Goal: Task Accomplishment & Management: Use online tool/utility

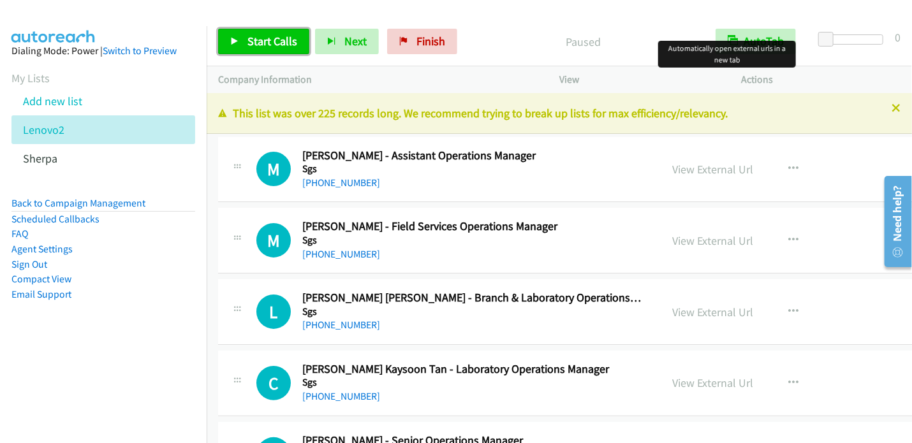
click at [271, 38] on span "Start Calls" at bounding box center [273, 41] width 50 height 15
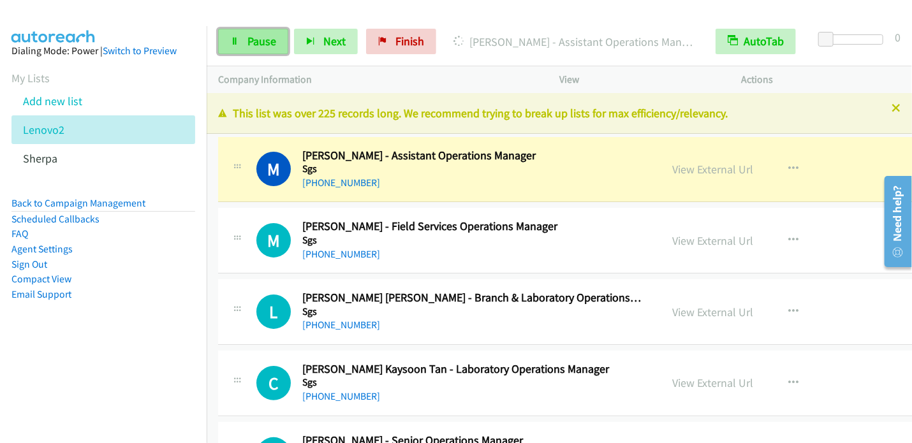
click at [265, 38] on span "Pause" at bounding box center [262, 41] width 29 height 15
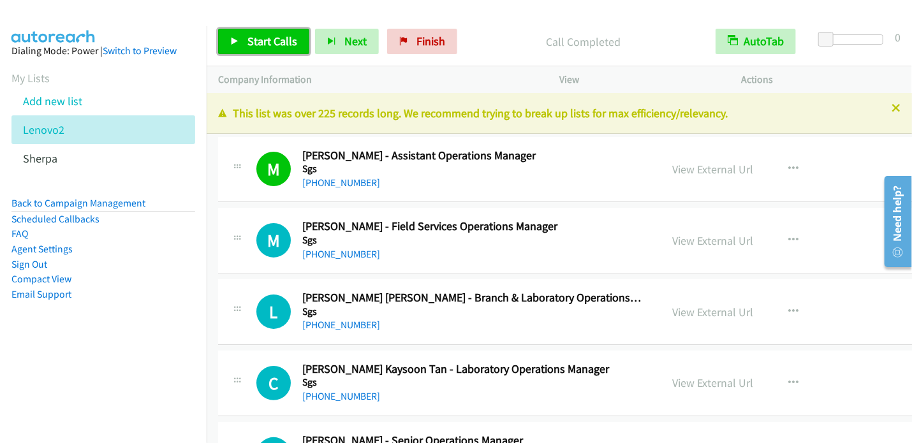
click at [271, 41] on span "Start Calls" at bounding box center [273, 41] width 50 height 15
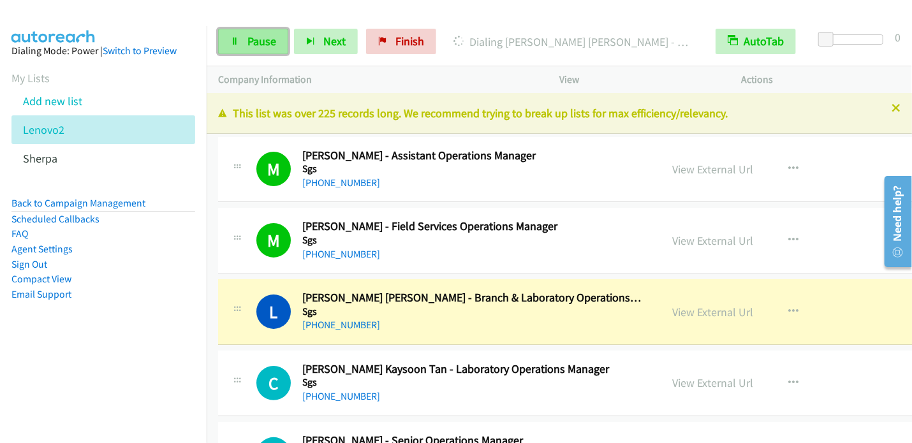
click at [262, 36] on span "Pause" at bounding box center [262, 41] width 29 height 15
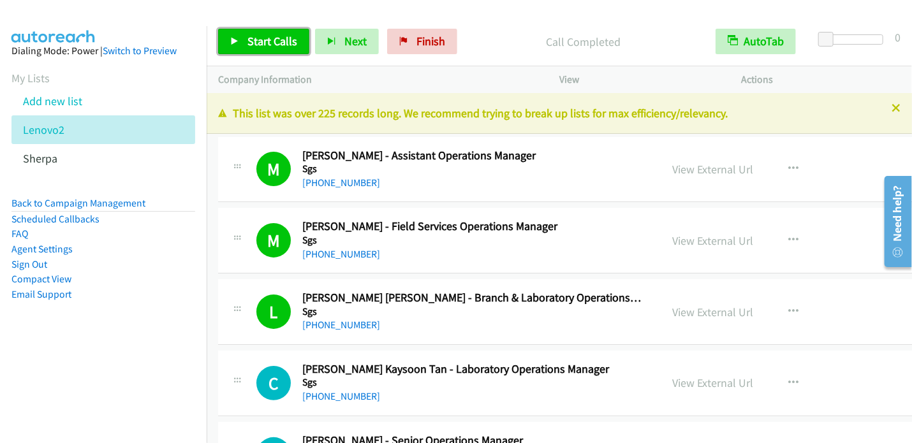
click at [265, 44] on span "Start Calls" at bounding box center [273, 41] width 50 height 15
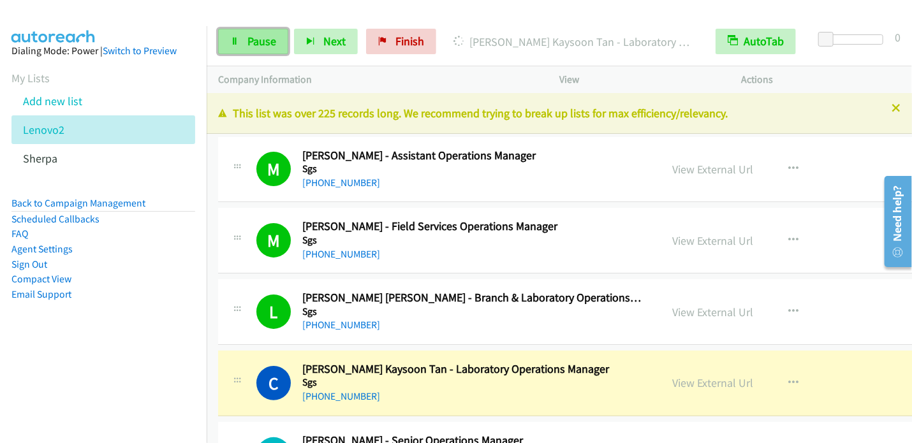
click at [273, 40] on span "Pause" at bounding box center [262, 41] width 29 height 15
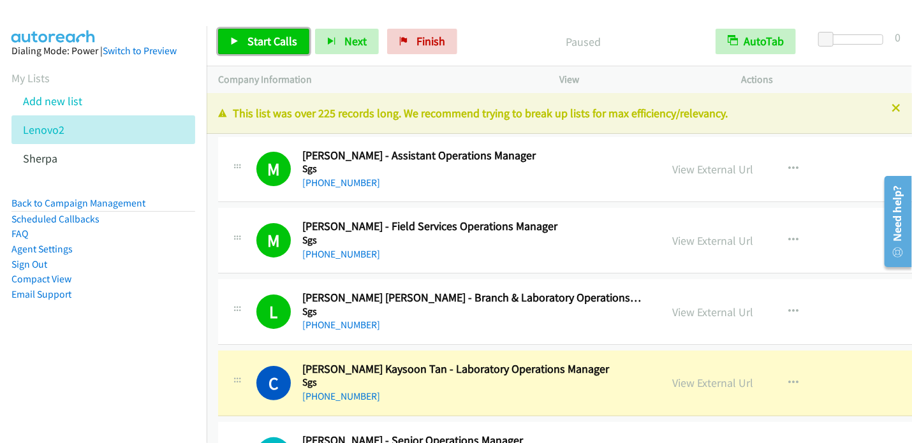
click at [264, 52] on link "Start Calls" at bounding box center [263, 42] width 91 height 26
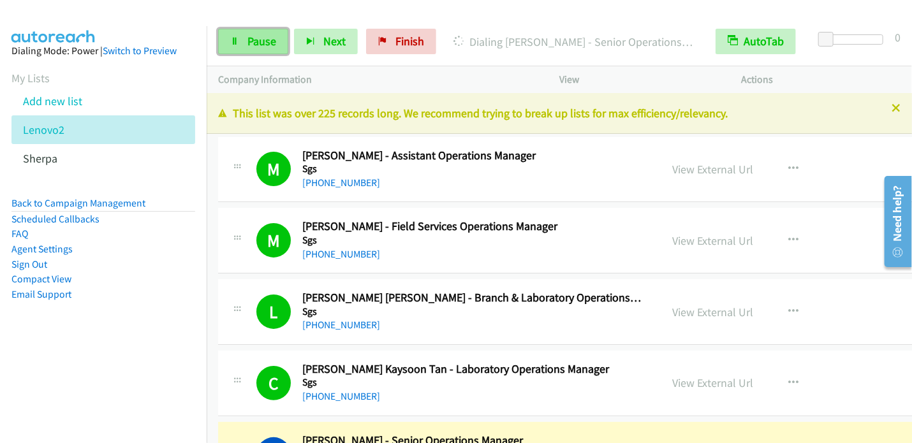
click at [263, 42] on span "Pause" at bounding box center [262, 41] width 29 height 15
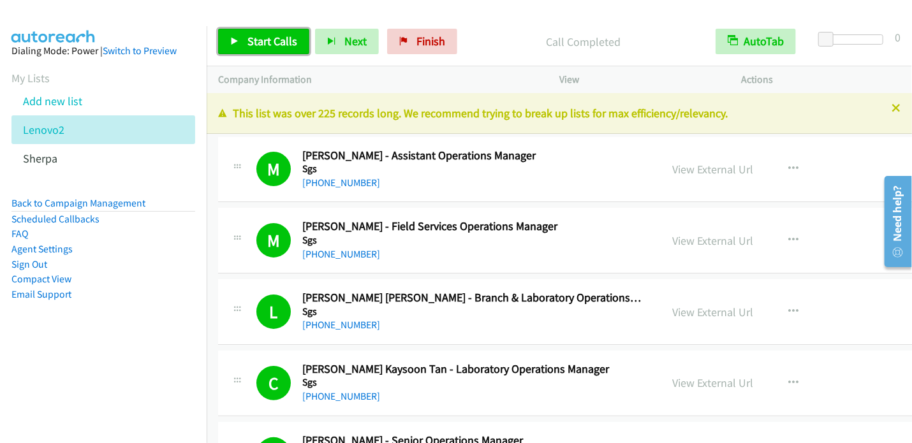
click at [276, 48] on link "Start Calls" at bounding box center [263, 42] width 91 height 26
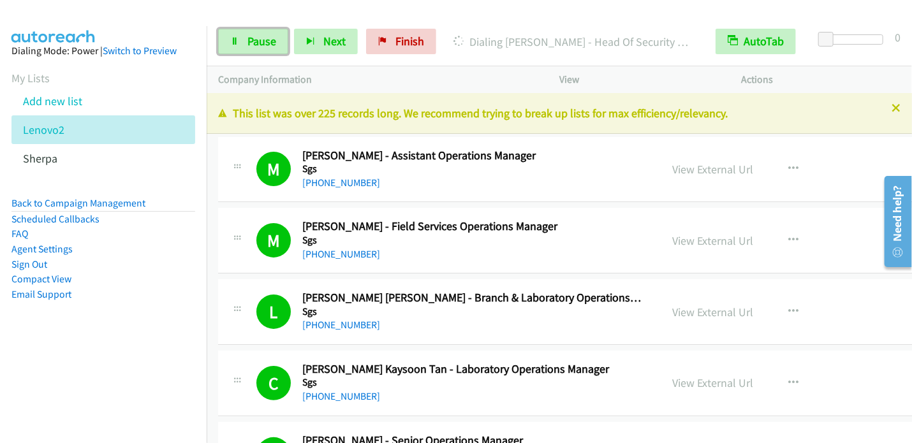
drag, startPoint x: 258, startPoint y: 48, endPoint x: 336, endPoint y: 3, distance: 89.8
click at [258, 48] on link "Pause" at bounding box center [253, 42] width 70 height 26
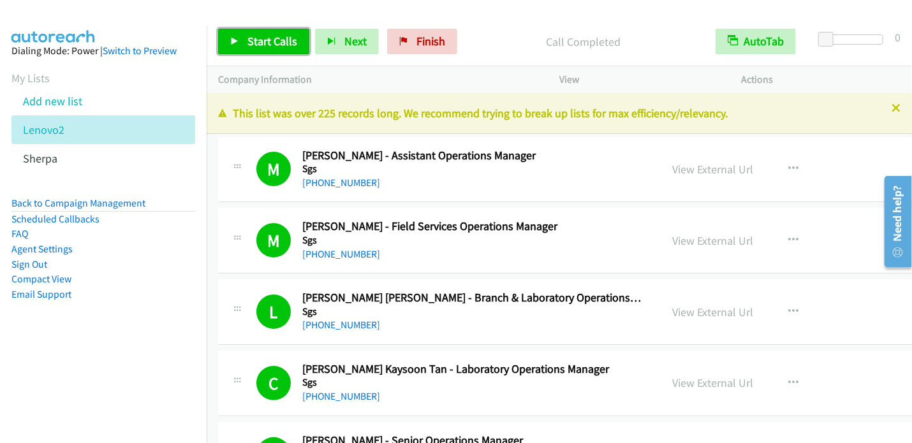
click at [263, 43] on span "Start Calls" at bounding box center [273, 41] width 50 height 15
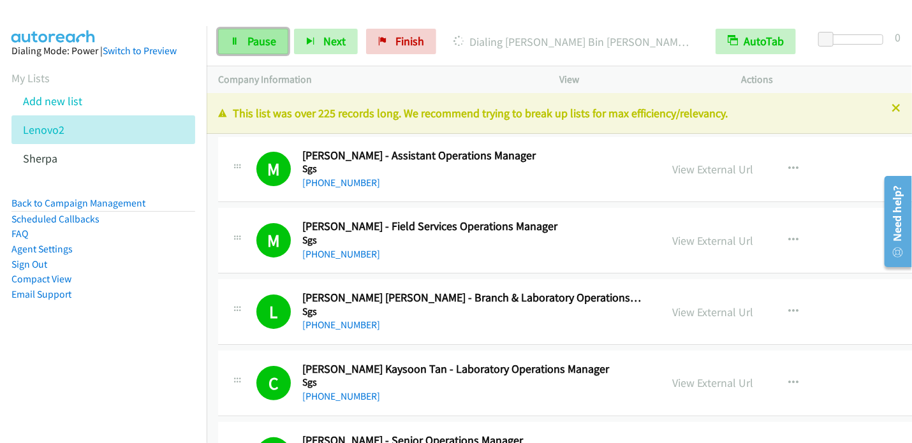
click at [246, 38] on link "Pause" at bounding box center [253, 42] width 70 height 26
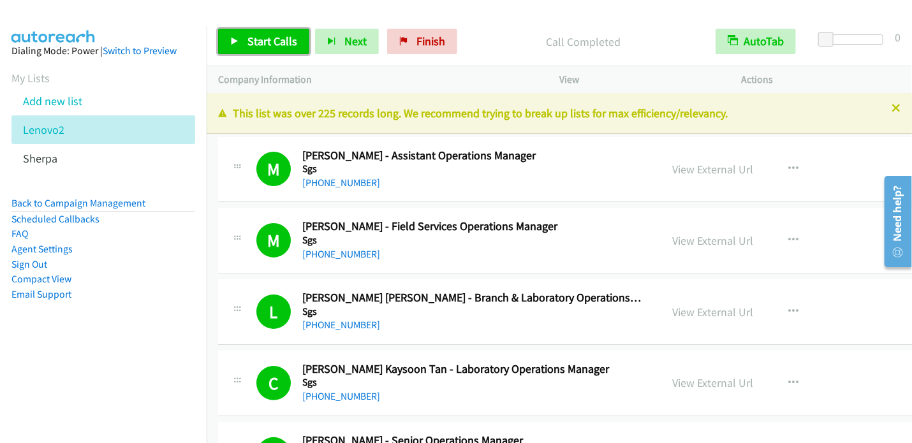
click at [278, 34] on span "Start Calls" at bounding box center [273, 41] width 50 height 15
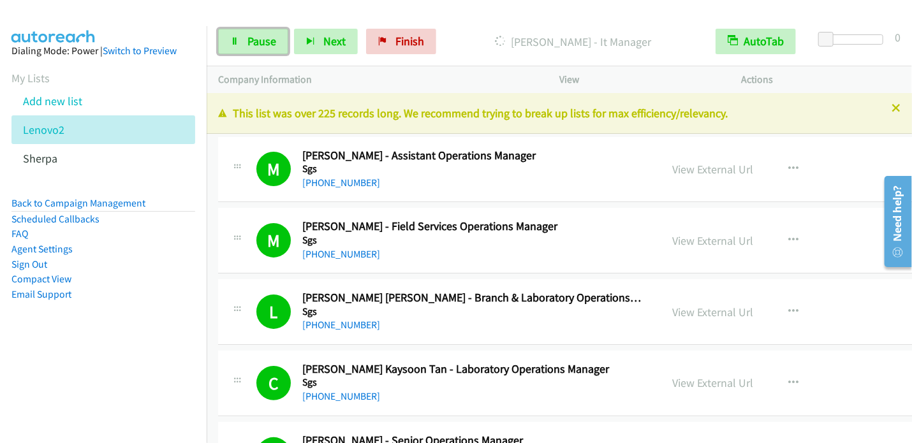
drag, startPoint x: 260, startPoint y: 43, endPoint x: 300, endPoint y: 27, distance: 42.7
click at [262, 43] on span "Pause" at bounding box center [262, 41] width 29 height 15
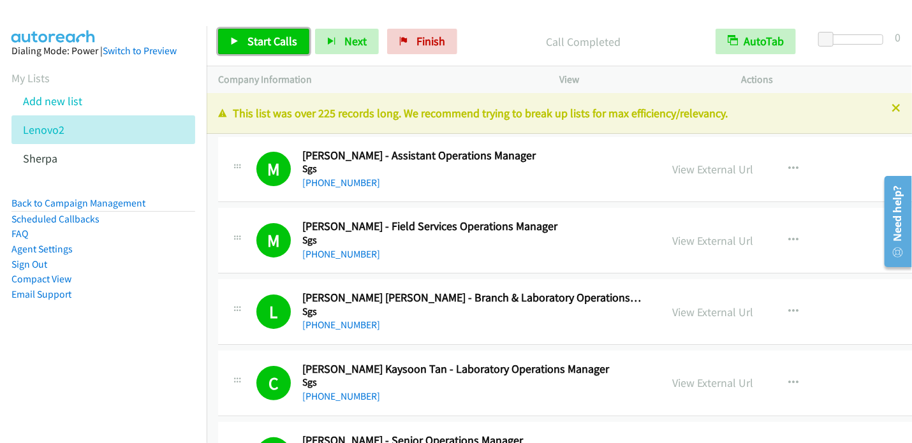
click at [269, 40] on span "Start Calls" at bounding box center [273, 41] width 50 height 15
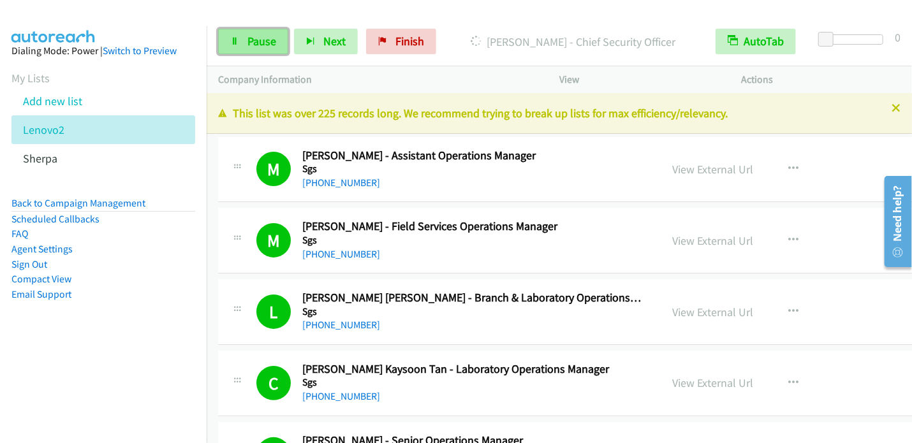
click at [263, 45] on span "Pause" at bounding box center [262, 41] width 29 height 15
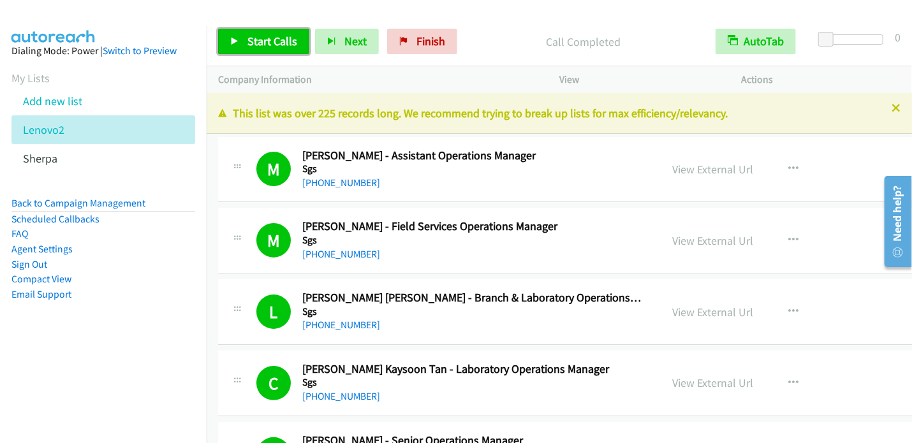
click at [247, 32] on link "Start Calls" at bounding box center [263, 42] width 91 height 26
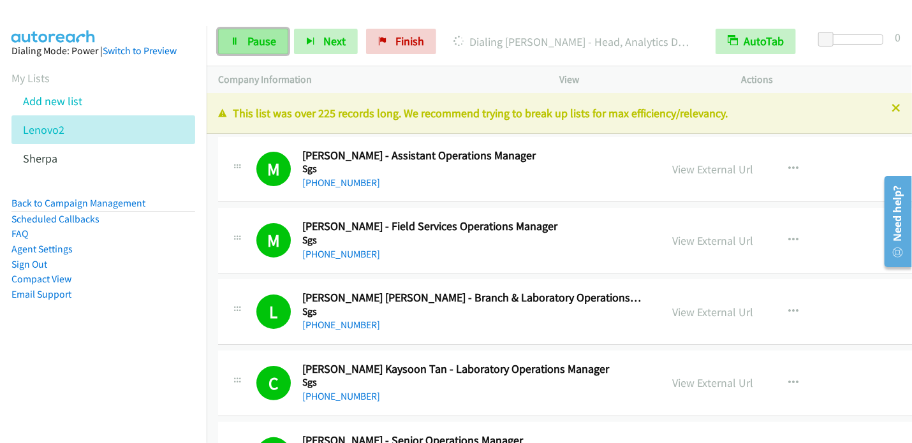
click at [248, 36] on span "Pause" at bounding box center [262, 41] width 29 height 15
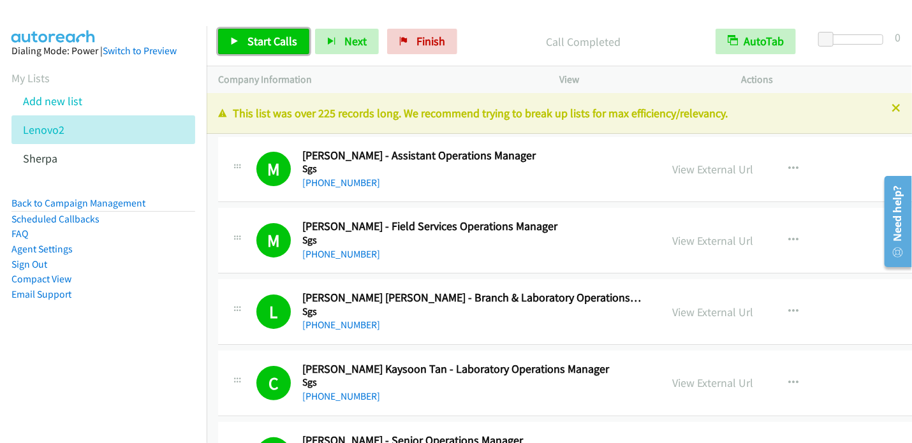
click at [251, 40] on span "Start Calls" at bounding box center [273, 41] width 50 height 15
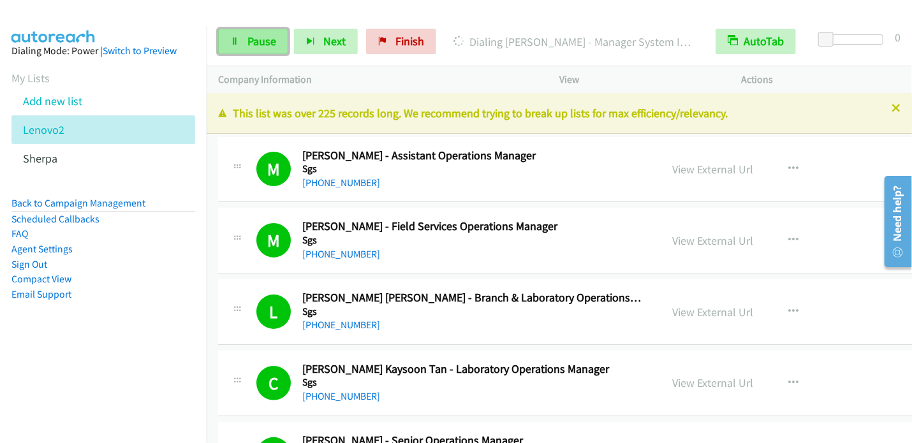
click at [257, 41] on span "Pause" at bounding box center [262, 41] width 29 height 15
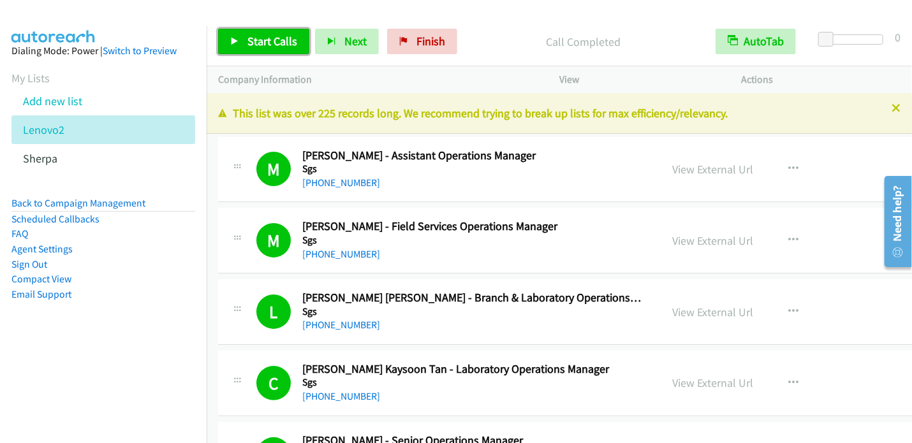
click at [264, 50] on link "Start Calls" at bounding box center [263, 42] width 91 height 26
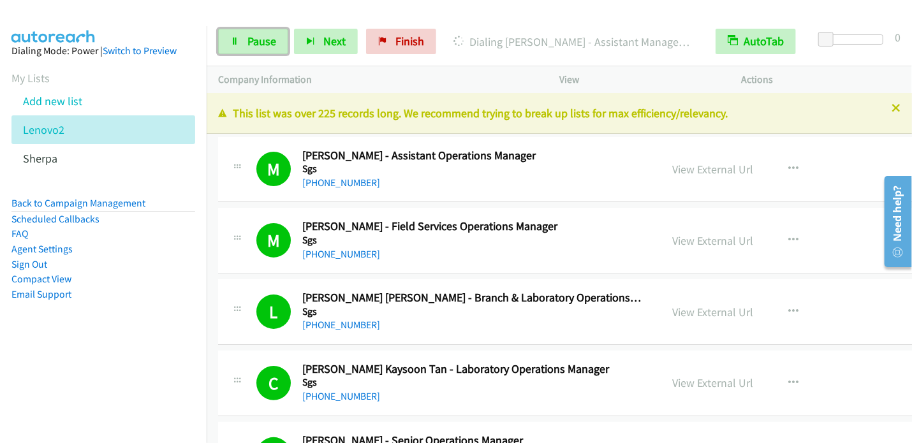
click at [264, 37] on span "Pause" at bounding box center [262, 41] width 29 height 15
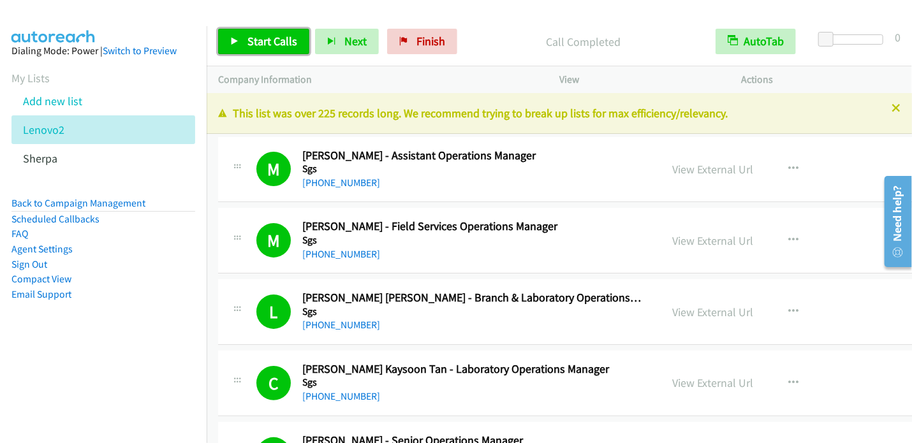
click at [273, 43] on span "Start Calls" at bounding box center [273, 41] width 50 height 15
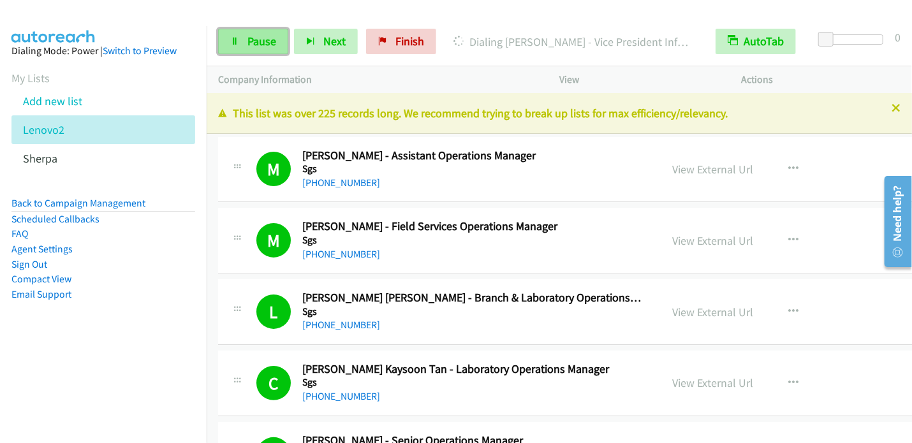
click at [263, 42] on span "Pause" at bounding box center [262, 41] width 29 height 15
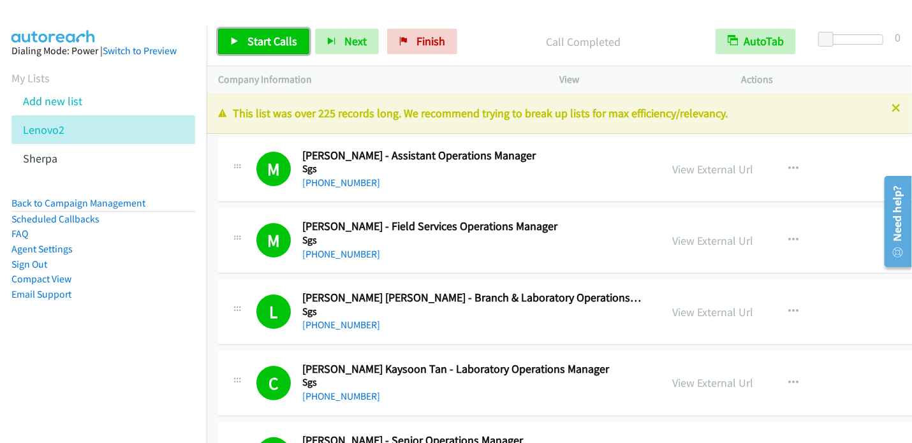
drag, startPoint x: 266, startPoint y: 39, endPoint x: 297, endPoint y: 19, distance: 37.0
click at [266, 40] on span "Start Calls" at bounding box center [273, 41] width 50 height 15
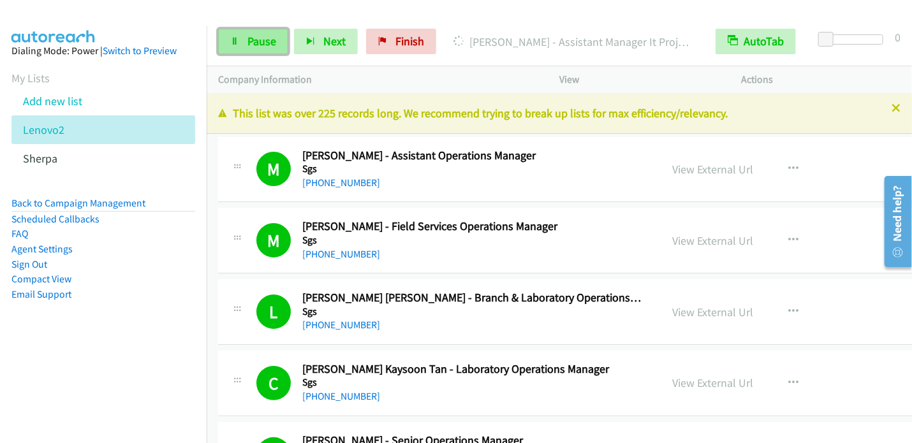
click at [265, 38] on span "Pause" at bounding box center [262, 41] width 29 height 15
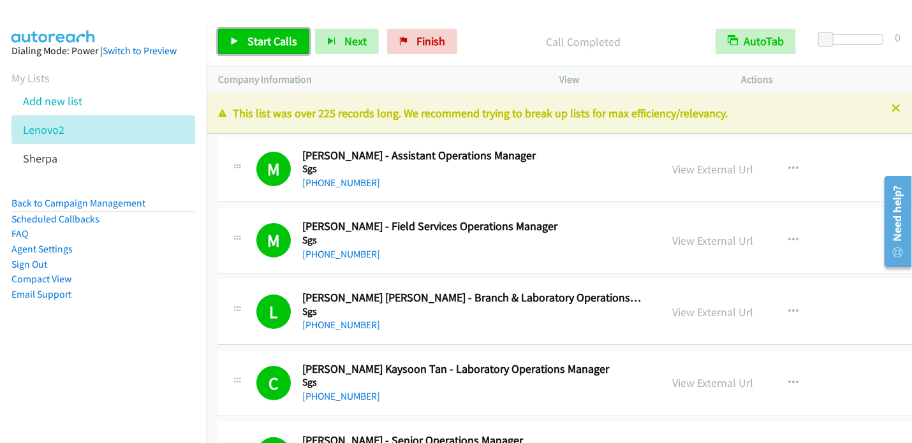
click at [254, 40] on span "Start Calls" at bounding box center [273, 41] width 50 height 15
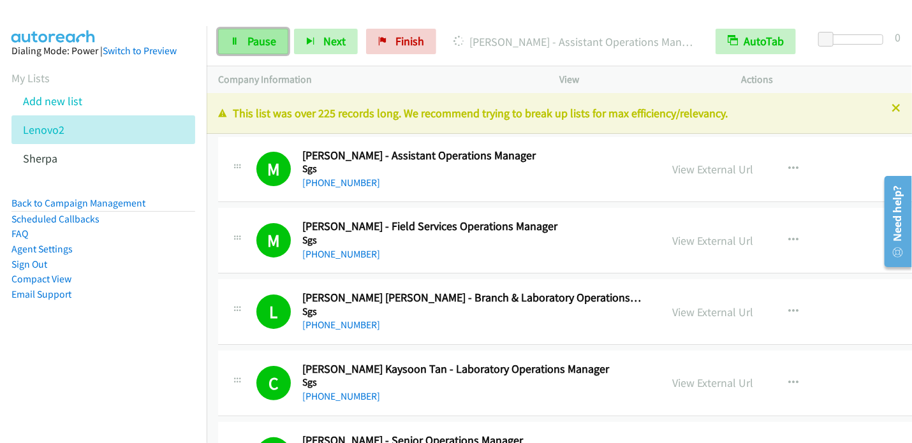
click at [235, 45] on link "Pause" at bounding box center [253, 42] width 70 height 26
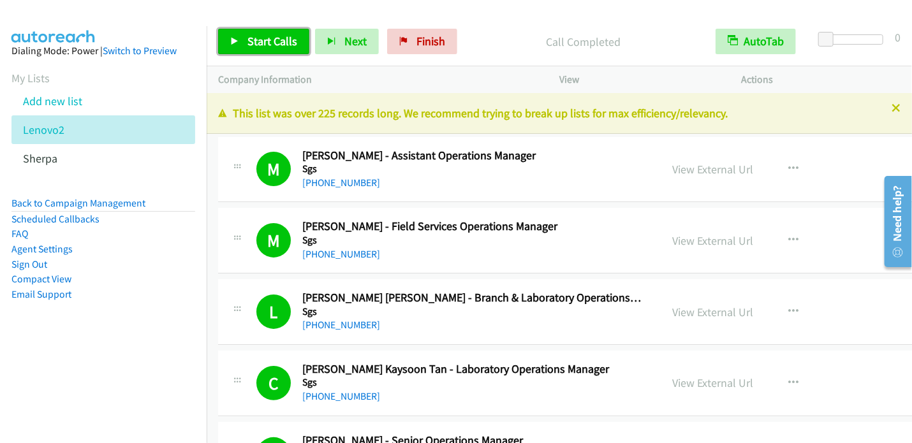
click at [267, 39] on span "Start Calls" at bounding box center [273, 41] width 50 height 15
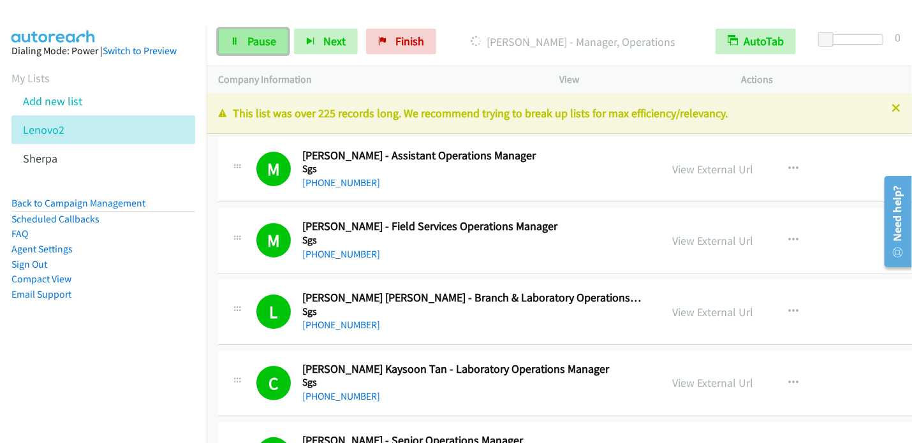
click at [255, 42] on span "Pause" at bounding box center [262, 41] width 29 height 15
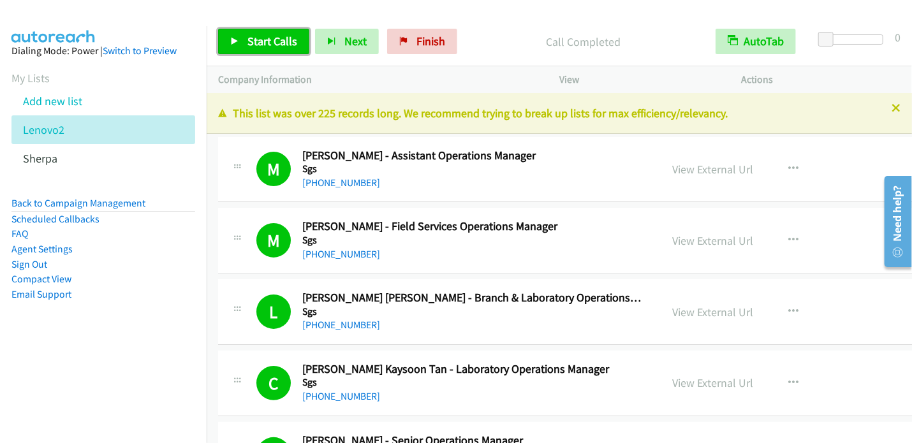
click at [272, 38] on span "Start Calls" at bounding box center [273, 41] width 50 height 15
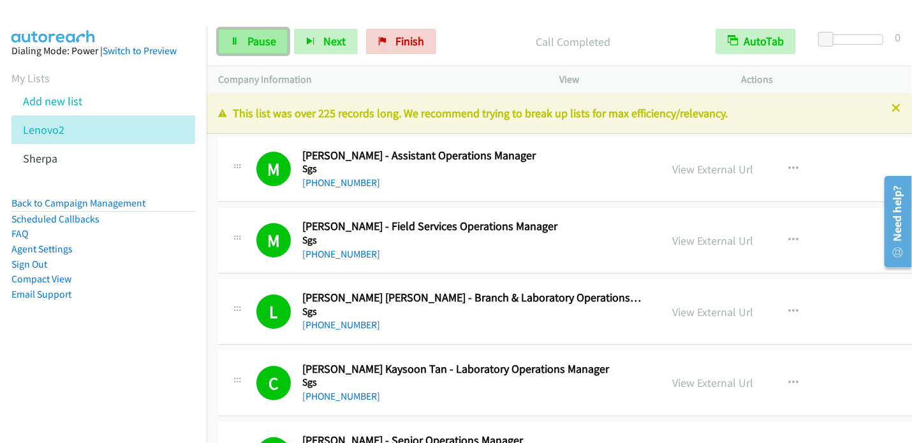
click at [271, 38] on span "Pause" at bounding box center [262, 41] width 29 height 15
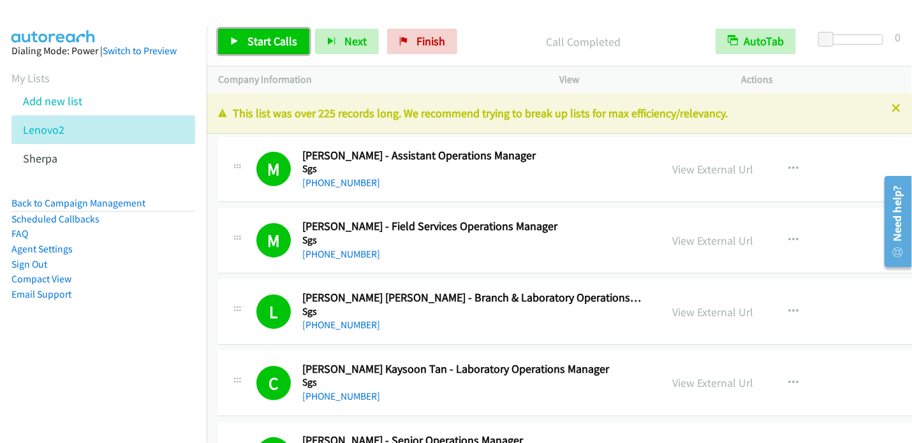
drag, startPoint x: 260, startPoint y: 45, endPoint x: 276, endPoint y: 38, distance: 17.1
click at [260, 45] on span "Start Calls" at bounding box center [273, 41] width 50 height 15
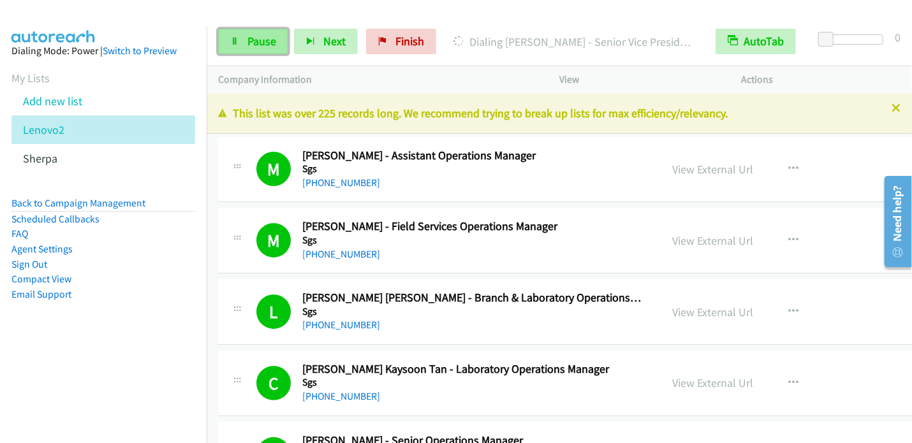
click at [260, 45] on span "Pause" at bounding box center [262, 41] width 29 height 15
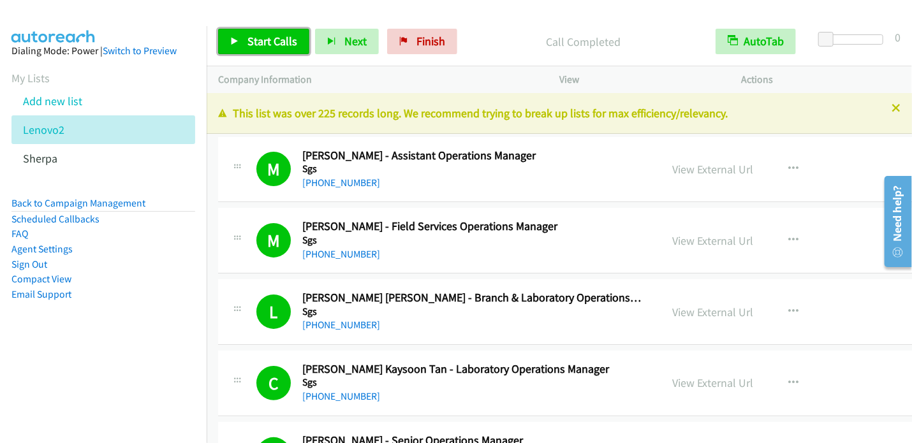
click at [276, 44] on span "Start Calls" at bounding box center [273, 41] width 50 height 15
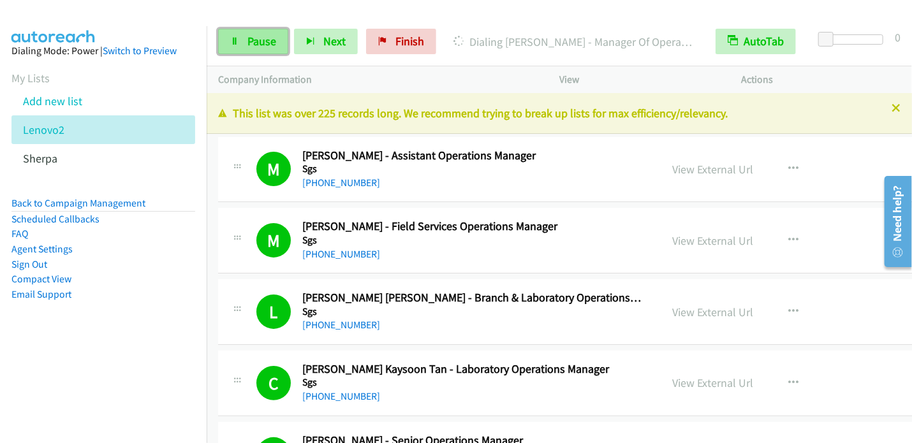
click at [267, 38] on span "Pause" at bounding box center [262, 41] width 29 height 15
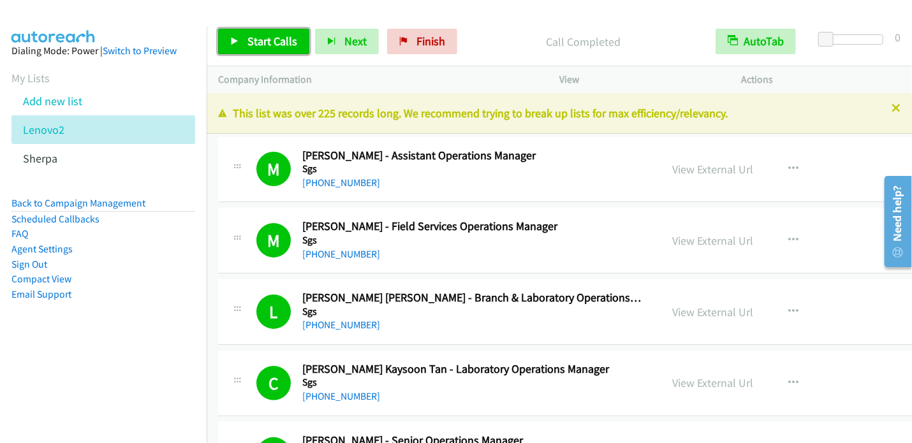
click at [283, 42] on span "Start Calls" at bounding box center [273, 41] width 50 height 15
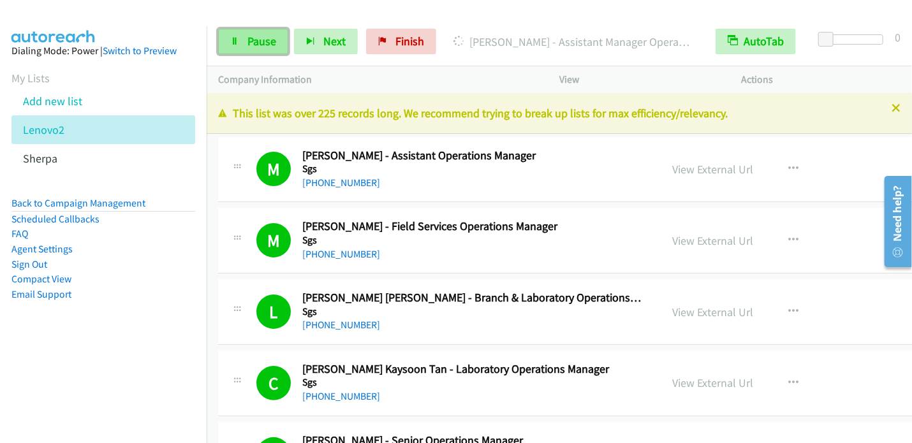
click at [269, 34] on span "Pause" at bounding box center [262, 41] width 29 height 15
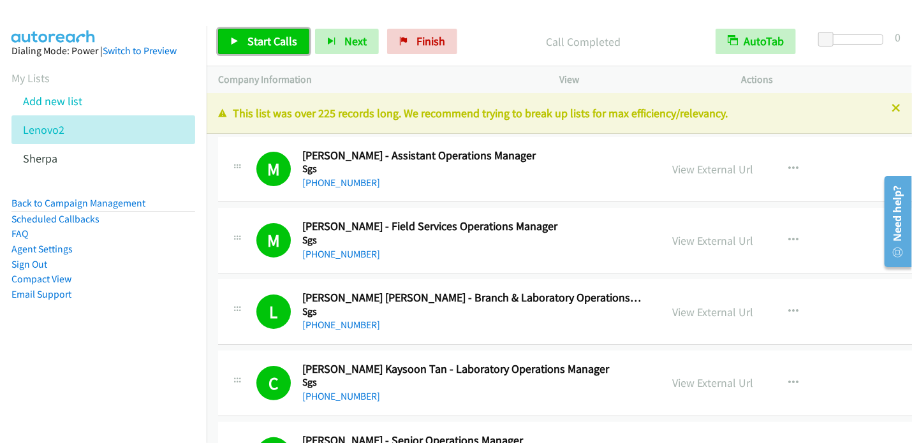
drag, startPoint x: 244, startPoint y: 38, endPoint x: 253, endPoint y: 36, distance: 8.5
click at [244, 38] on link "Start Calls" at bounding box center [263, 42] width 91 height 26
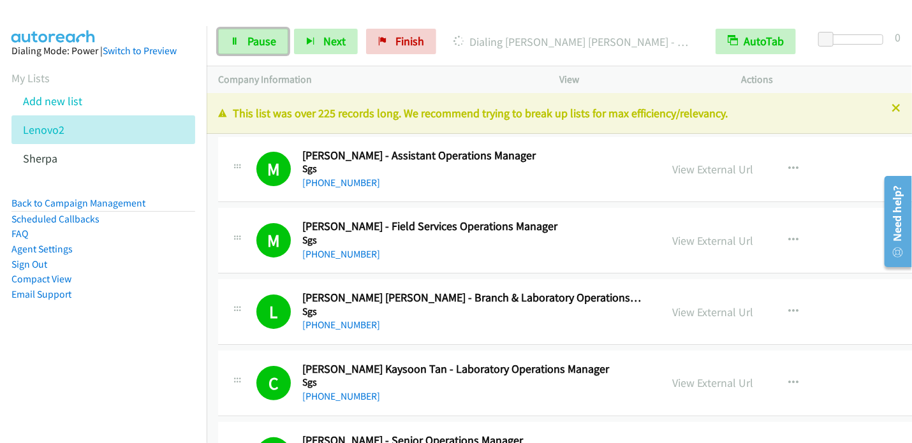
drag, startPoint x: 258, startPoint y: 45, endPoint x: 307, endPoint y: 22, distance: 53.7
click at [258, 45] on span "Pause" at bounding box center [262, 41] width 29 height 15
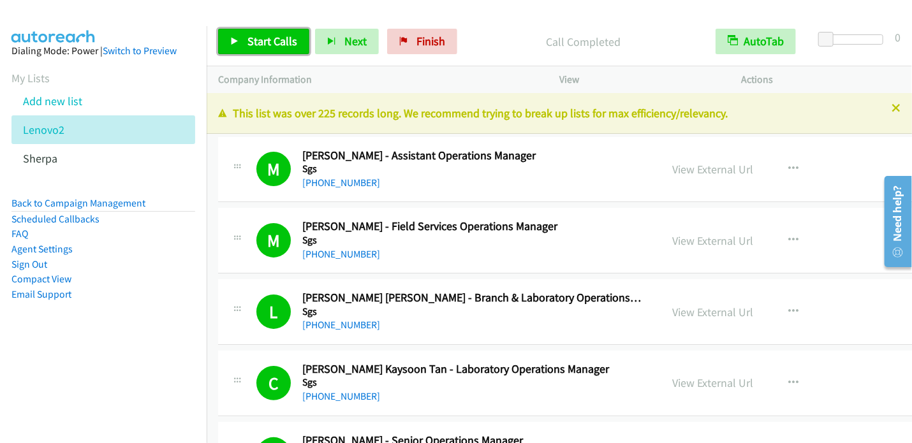
click at [265, 40] on span "Start Calls" at bounding box center [273, 41] width 50 height 15
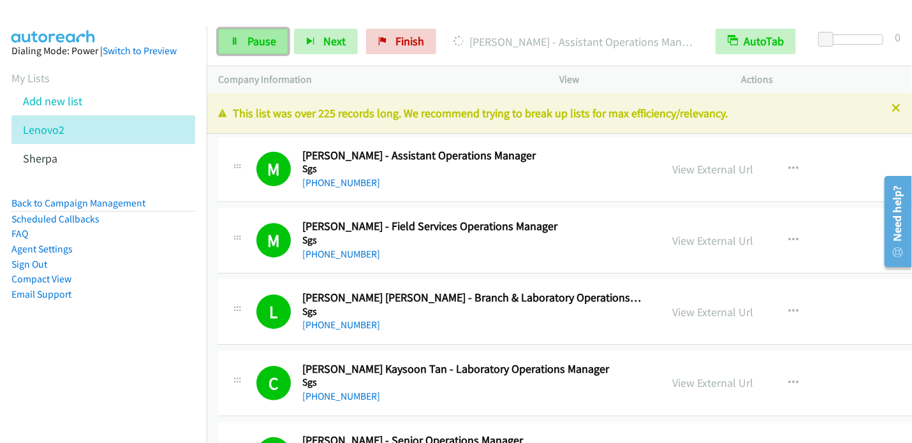
click at [241, 34] on link "Pause" at bounding box center [253, 42] width 70 height 26
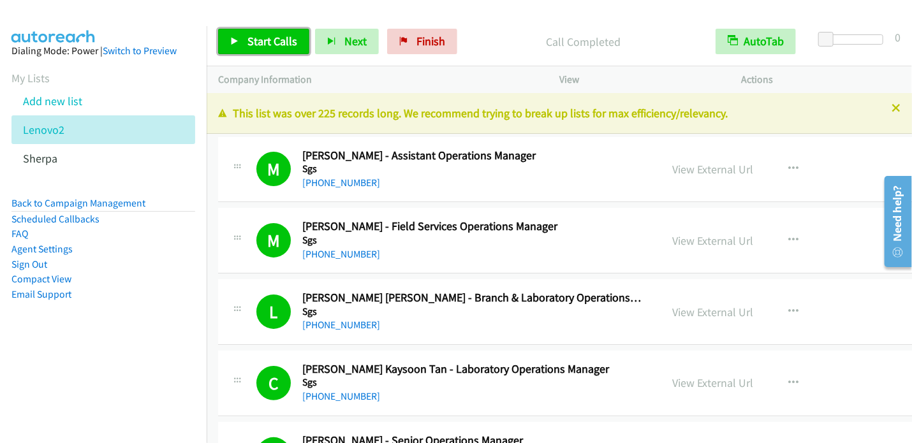
click at [246, 45] on link "Start Calls" at bounding box center [263, 42] width 91 height 26
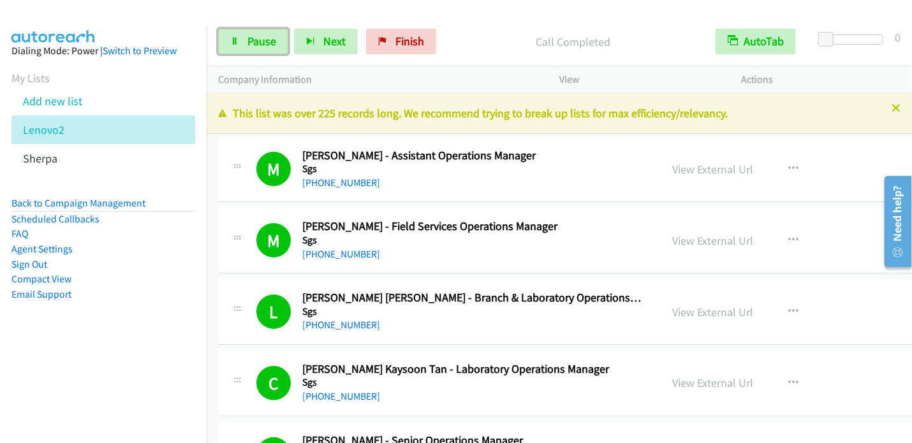
drag, startPoint x: 266, startPoint y: 45, endPoint x: 326, endPoint y: 1, distance: 74.0
click at [265, 45] on span "Pause" at bounding box center [262, 41] width 29 height 15
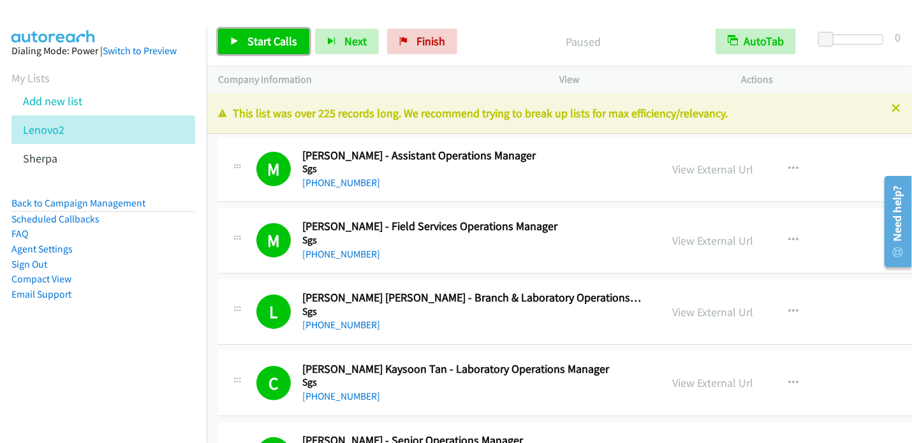
click at [261, 40] on span "Start Calls" at bounding box center [273, 41] width 50 height 15
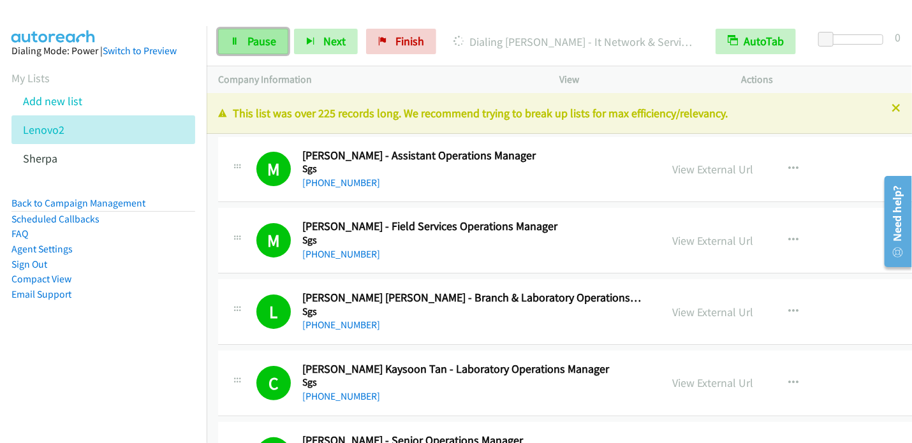
click at [257, 38] on span "Pause" at bounding box center [262, 41] width 29 height 15
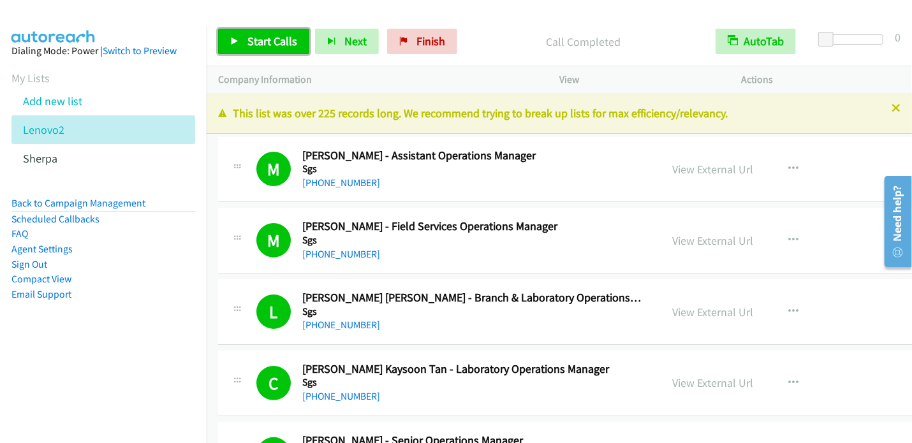
click at [278, 40] on span "Start Calls" at bounding box center [273, 41] width 50 height 15
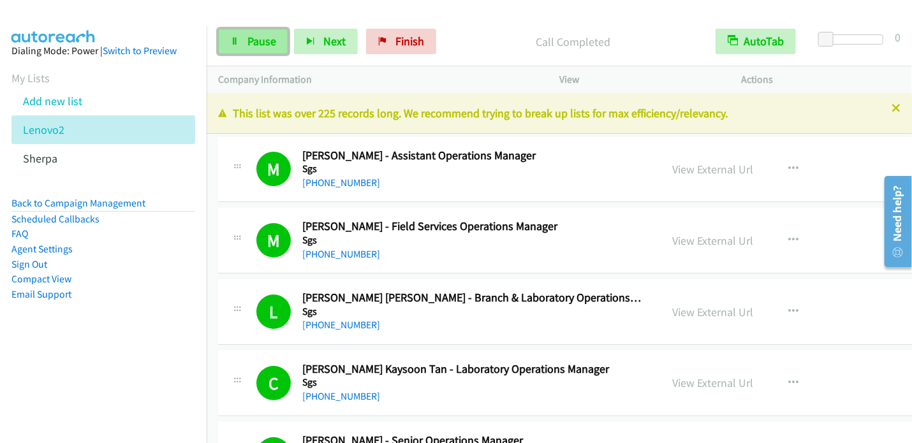
click at [259, 37] on span "Pause" at bounding box center [262, 41] width 29 height 15
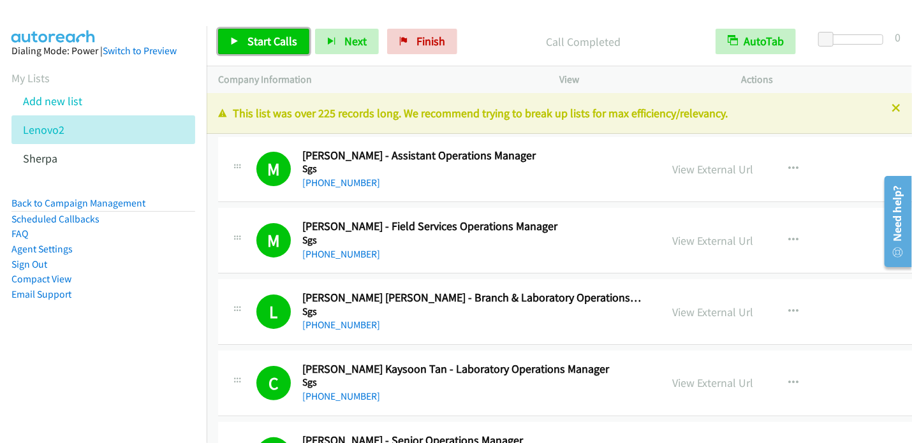
click at [272, 48] on link "Start Calls" at bounding box center [263, 42] width 91 height 26
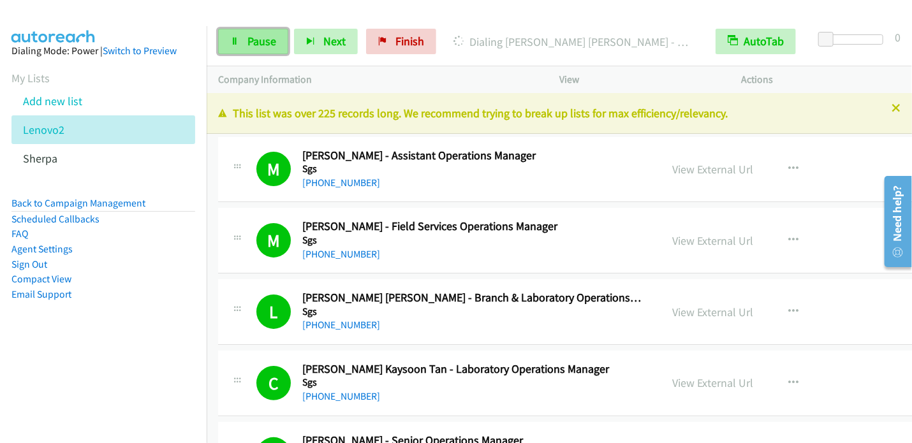
click at [265, 38] on span "Pause" at bounding box center [262, 41] width 29 height 15
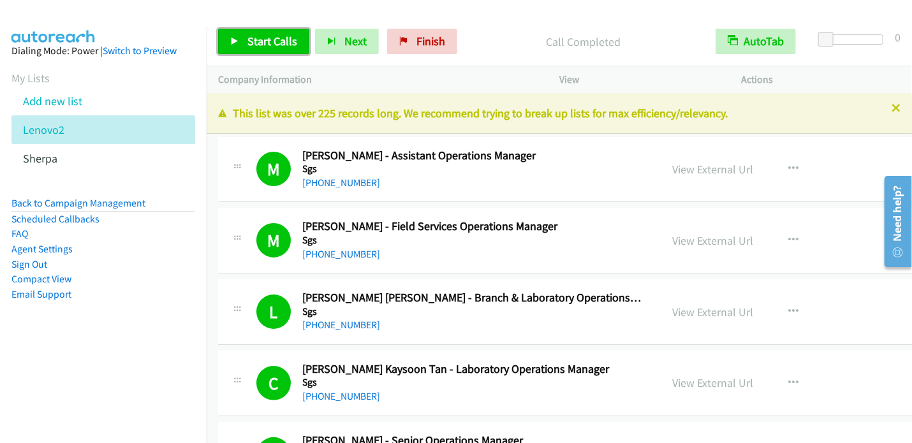
click at [262, 43] on span "Start Calls" at bounding box center [273, 41] width 50 height 15
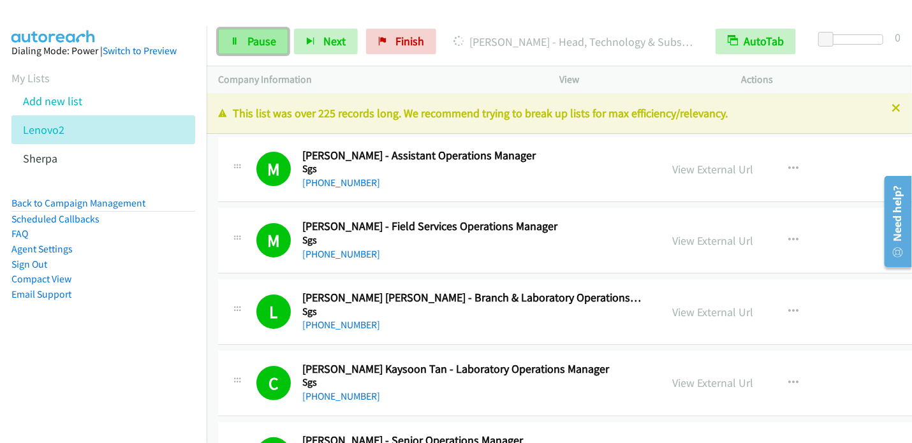
click at [267, 50] on link "Pause" at bounding box center [253, 42] width 70 height 26
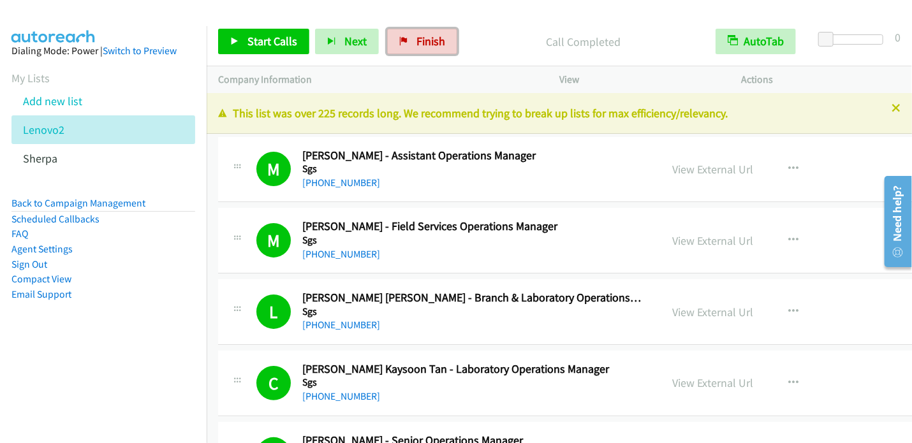
drag, startPoint x: 426, startPoint y: 42, endPoint x: 523, endPoint y: 51, distance: 97.4
click at [426, 42] on span "Finish" at bounding box center [431, 41] width 29 height 15
